Goal: Transaction & Acquisition: Purchase product/service

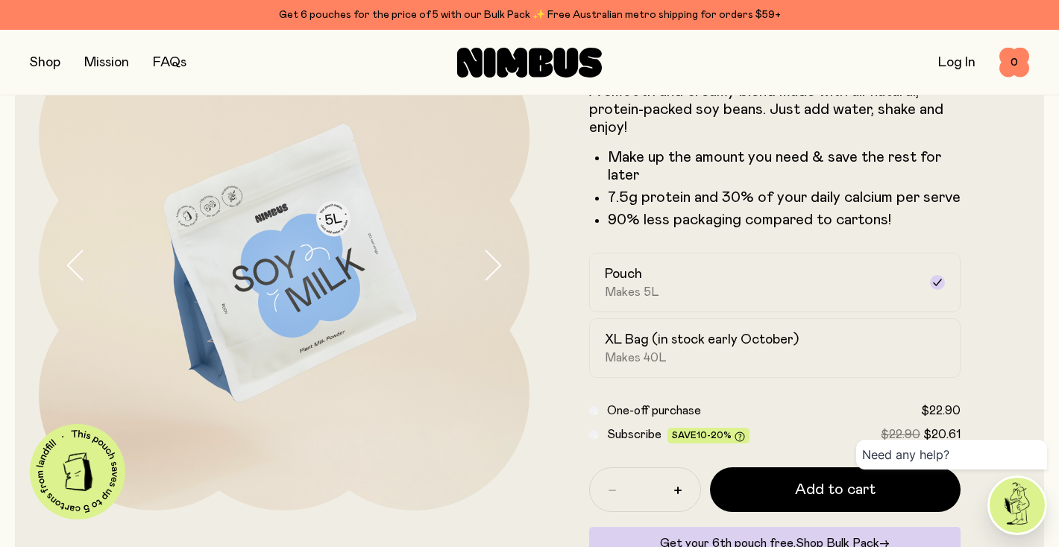
scroll to position [118, 0]
click at [664, 345] on h2 "XL Bag (in stock early October)" at bounding box center [702, 339] width 194 height 18
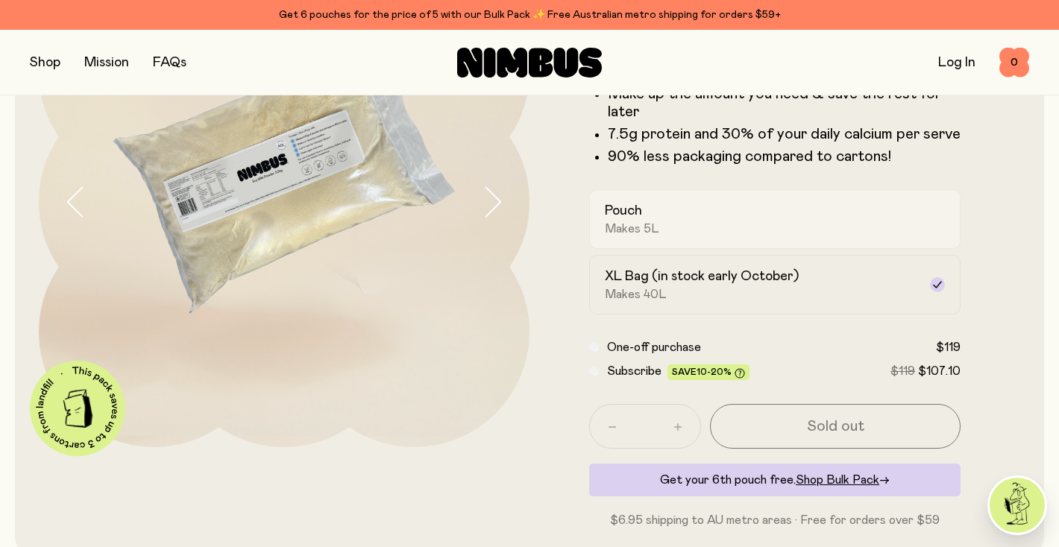
scroll to position [183, 0]
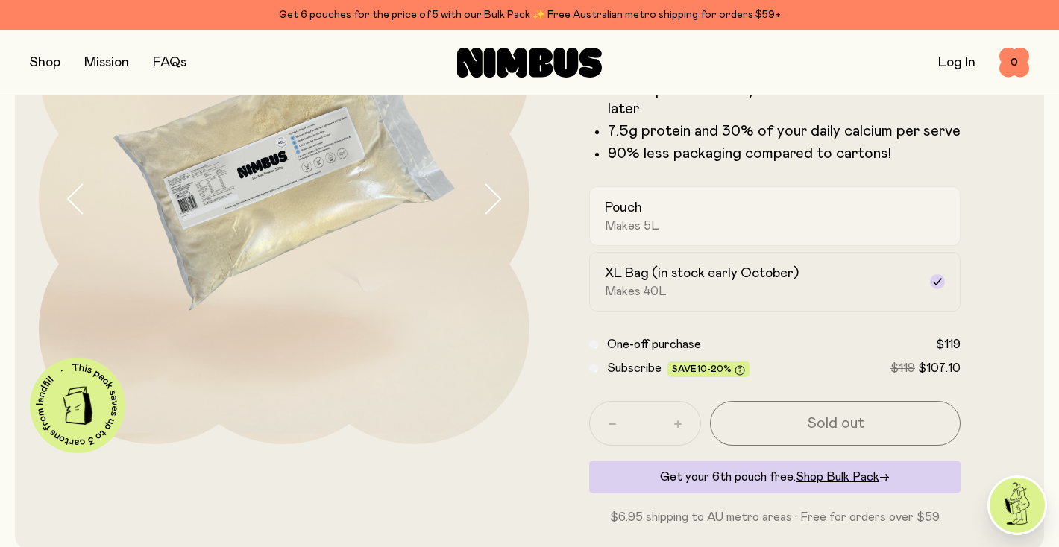
click at [635, 230] on span "Makes 5L" at bounding box center [632, 225] width 54 height 15
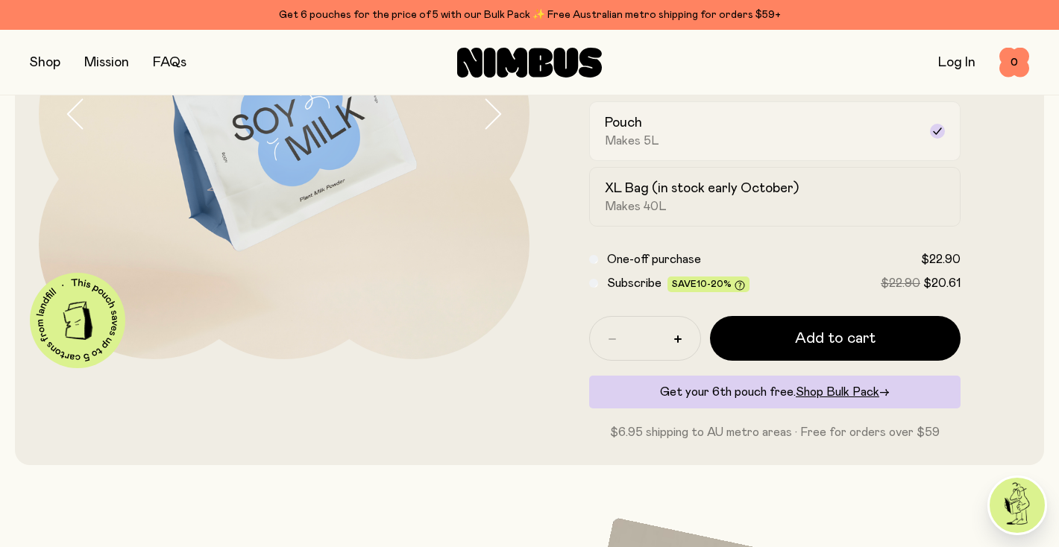
scroll to position [285, 0]
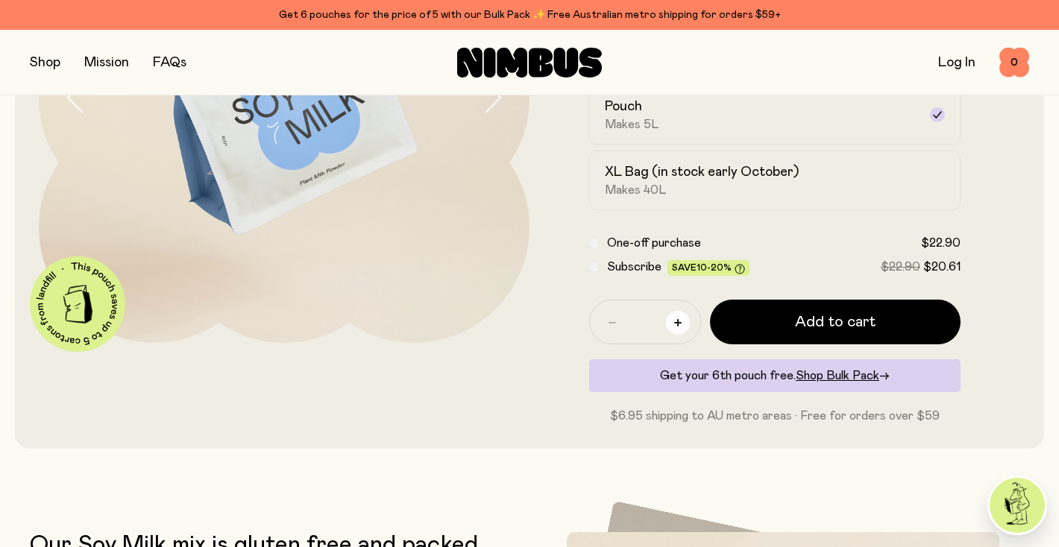
click at [679, 323] on icon "button" at bounding box center [677, 322] width 7 height 7
click at [681, 319] on icon "button" at bounding box center [677, 322] width 7 height 7
type input "*"
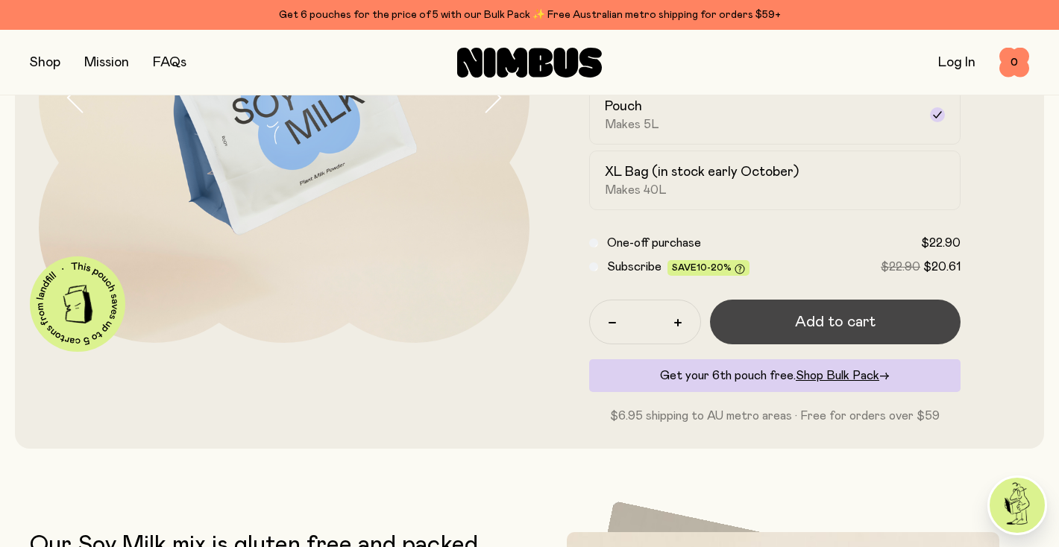
click at [720, 317] on button "Add to cart" at bounding box center [835, 322] width 251 height 45
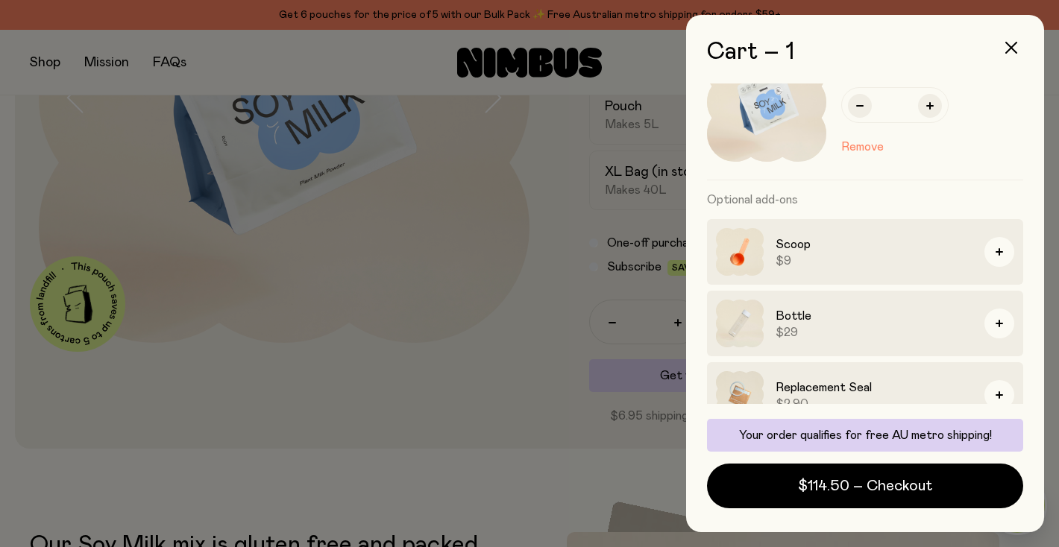
scroll to position [0, 0]
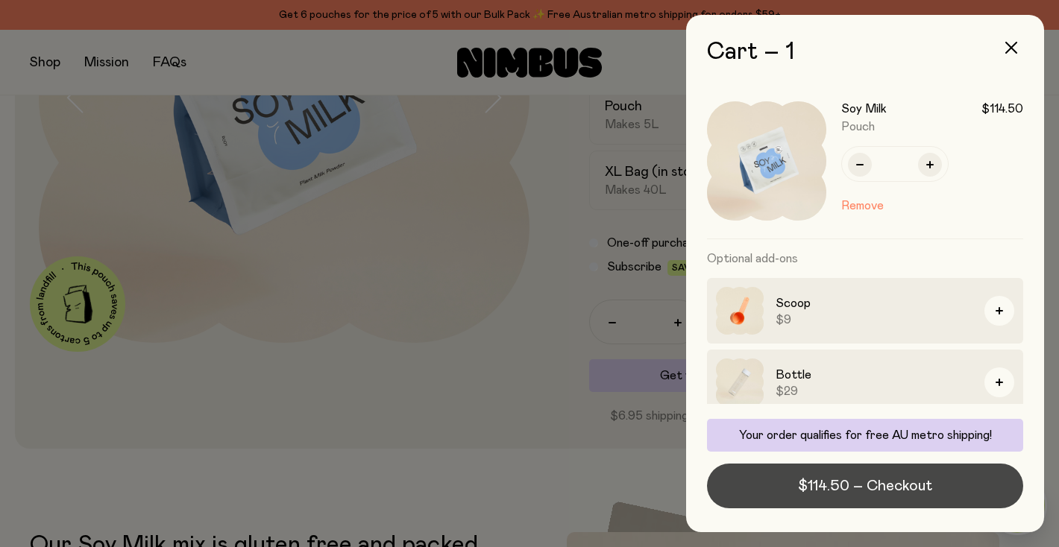
click at [833, 494] on span "$114.50 – Checkout" at bounding box center [865, 486] width 134 height 21
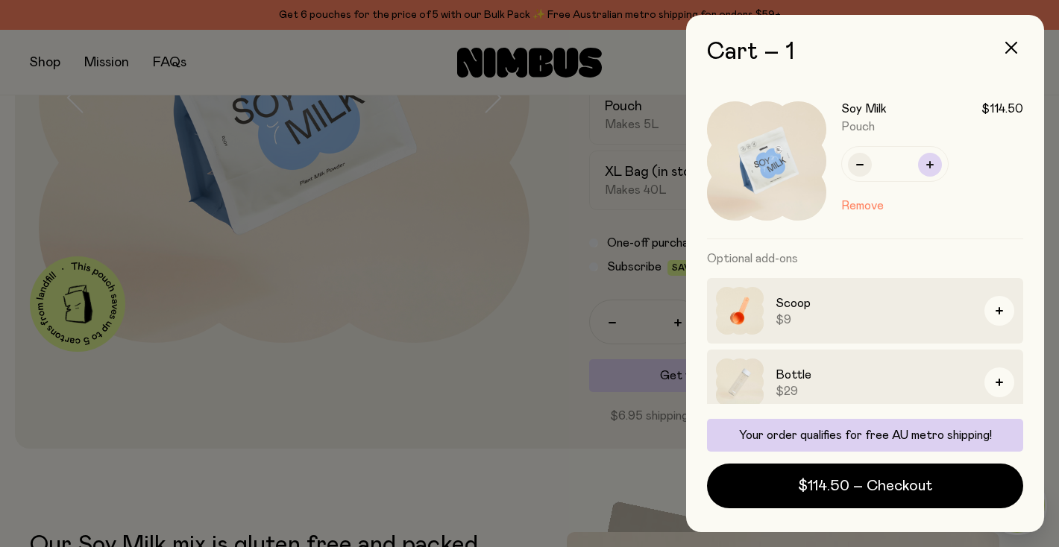
click at [934, 162] on button "button" at bounding box center [930, 165] width 24 height 24
type input "*"
click at [1011, 45] on icon "button" at bounding box center [1011, 48] width 12 height 12
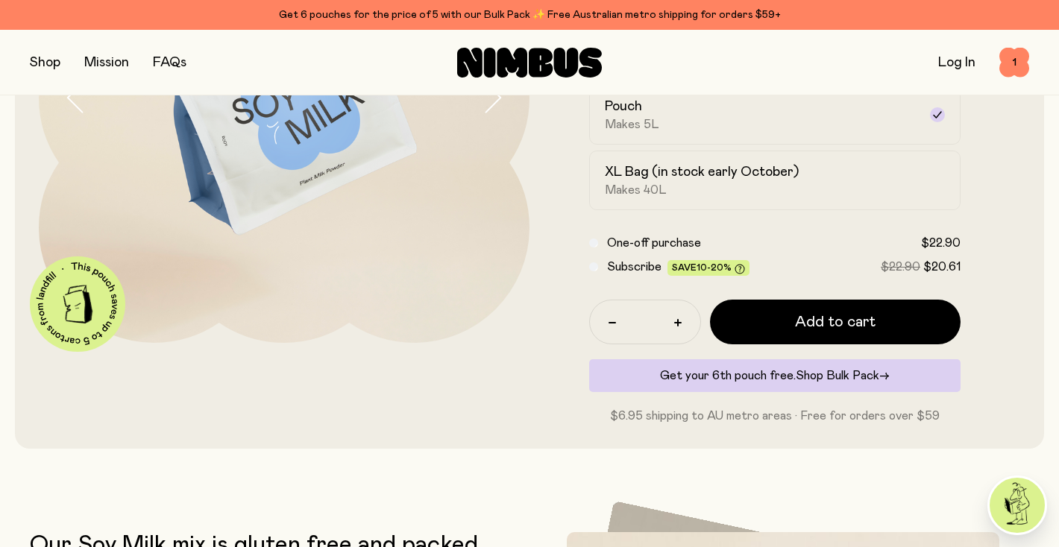
click at [828, 377] on span "Shop Bulk Pack" at bounding box center [838, 376] width 84 height 12
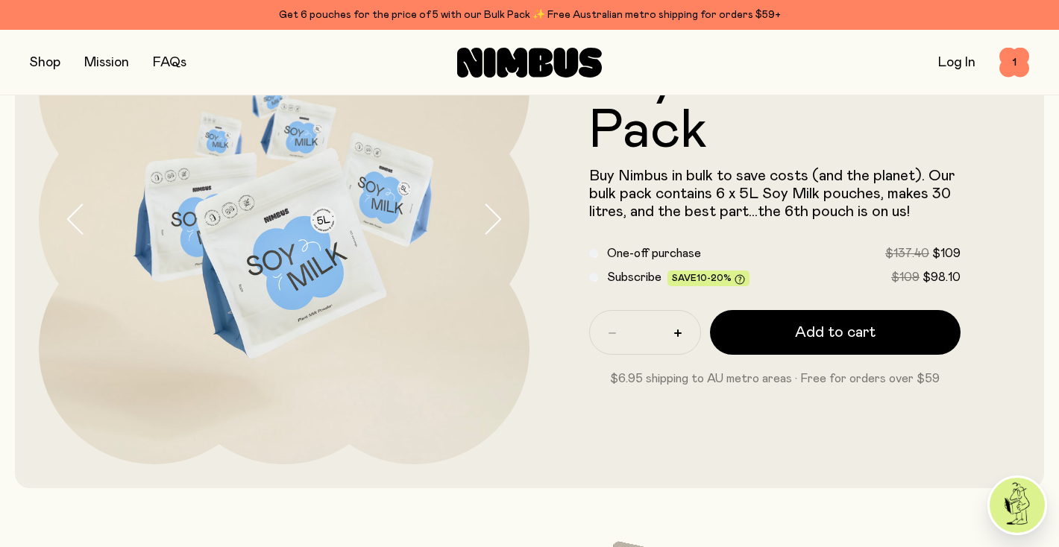
scroll to position [166, 0]
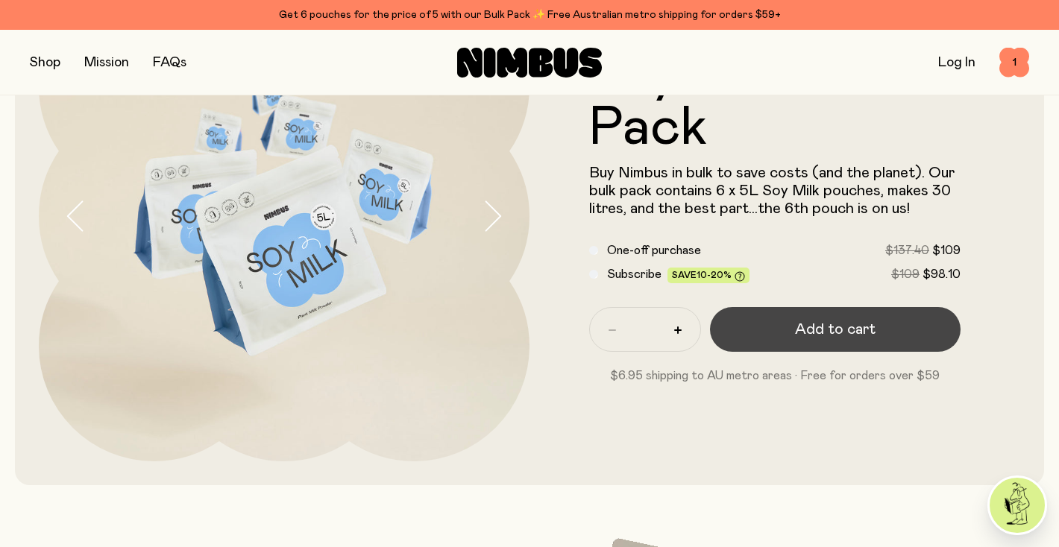
click at [783, 324] on button "Add to cart" at bounding box center [835, 329] width 251 height 45
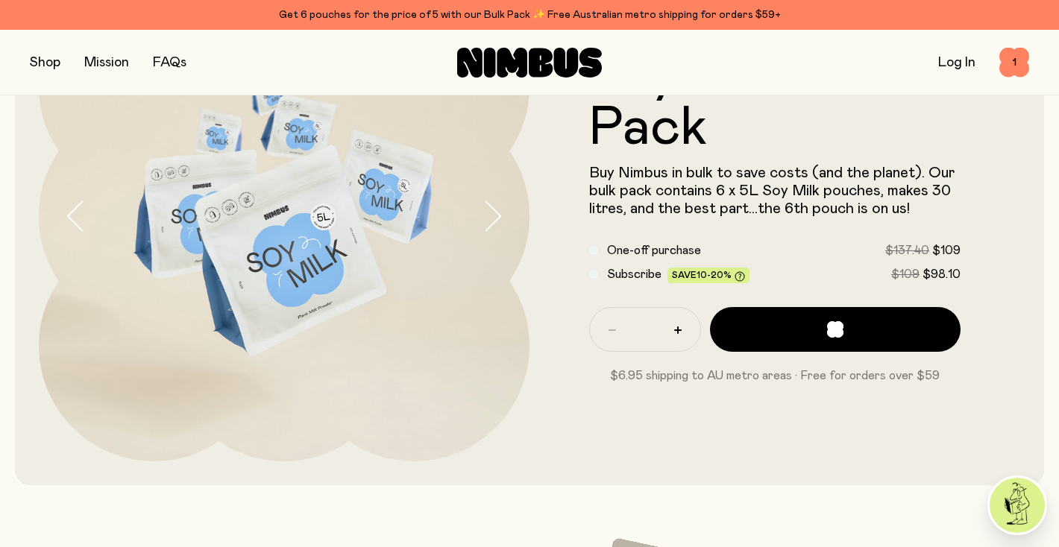
scroll to position [0, 0]
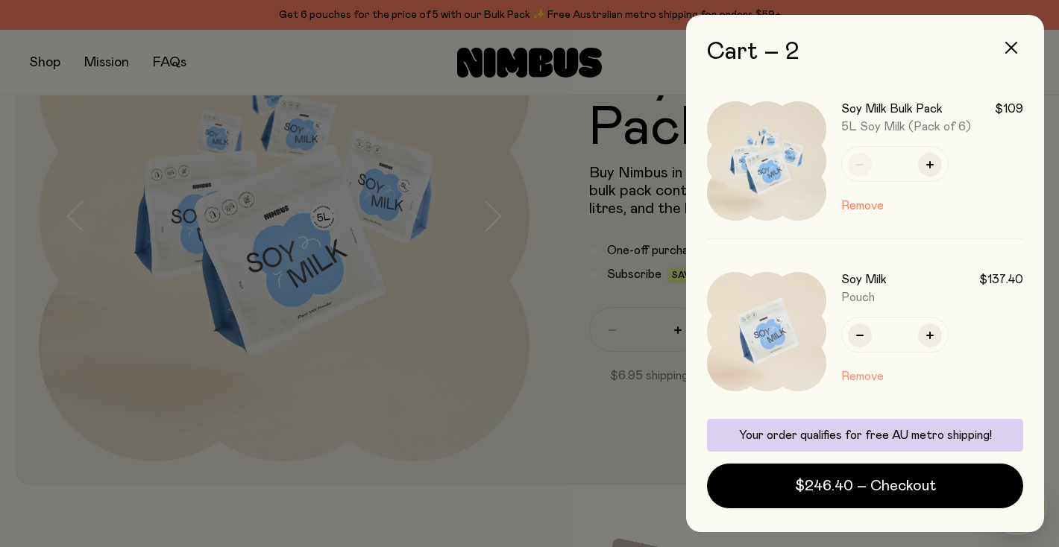
click at [854, 377] on button "Remove" at bounding box center [862, 377] width 42 height 18
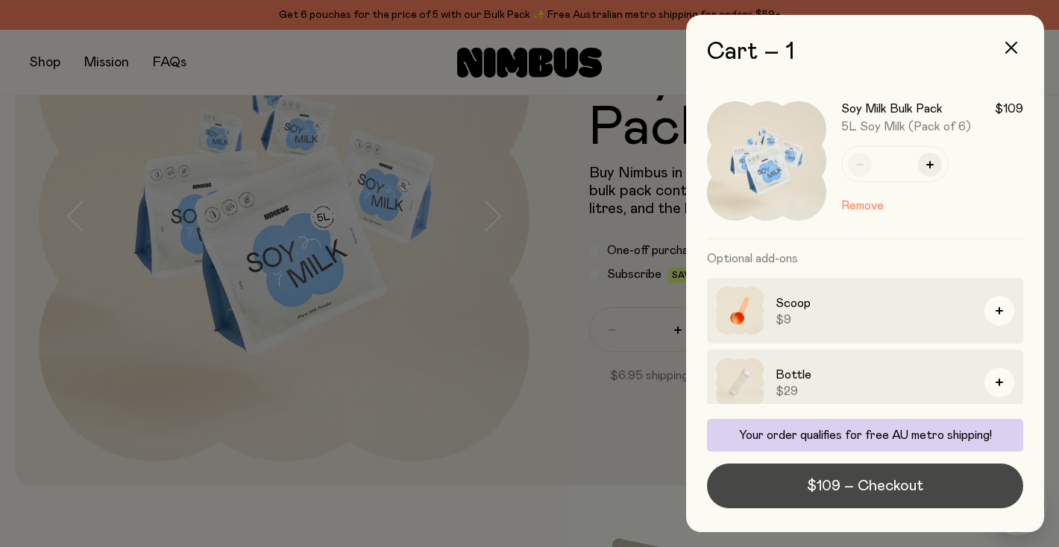
click at [819, 483] on span "$109 – Checkout" at bounding box center [865, 486] width 116 height 21
